Goal: Unclear

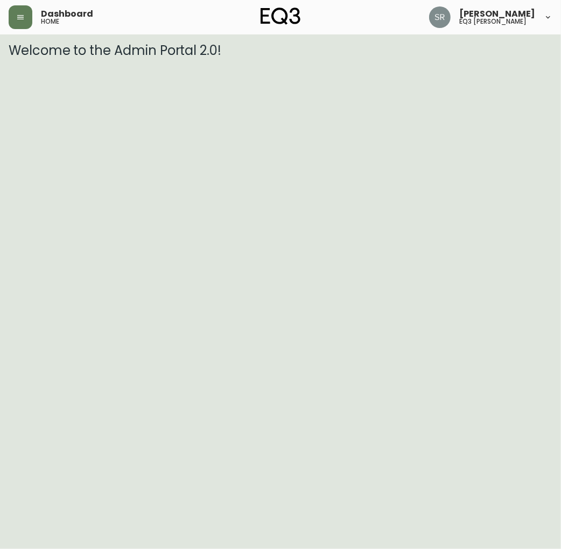
click at [300, 58] on html "Dashboard home Serena Raposo eq3 laval - le corbusier Welcome to the Admin Port…" at bounding box center [280, 29] width 561 height 58
